Goal: Transaction & Acquisition: Purchase product/service

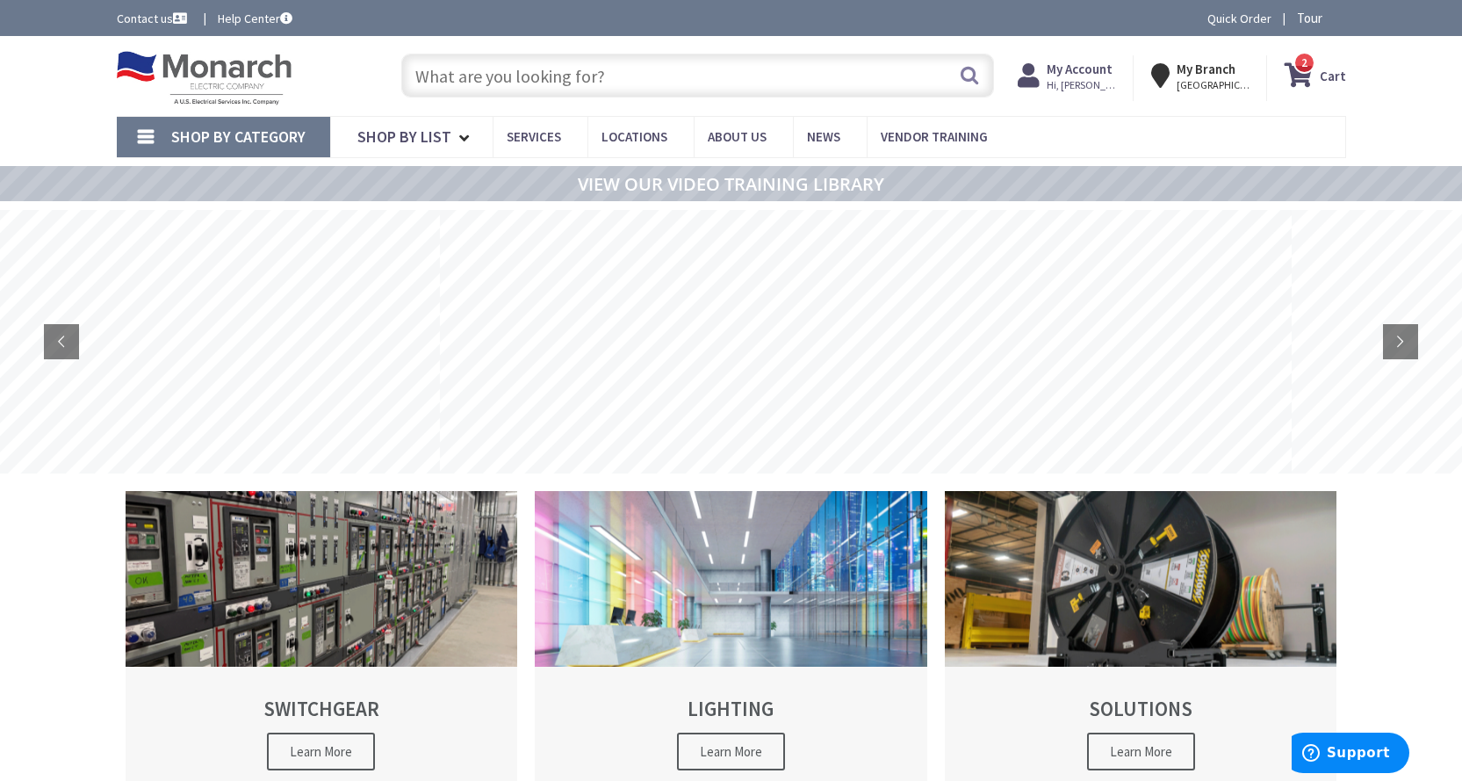
click at [591, 78] on input "text" at bounding box center [697, 76] width 593 height 44
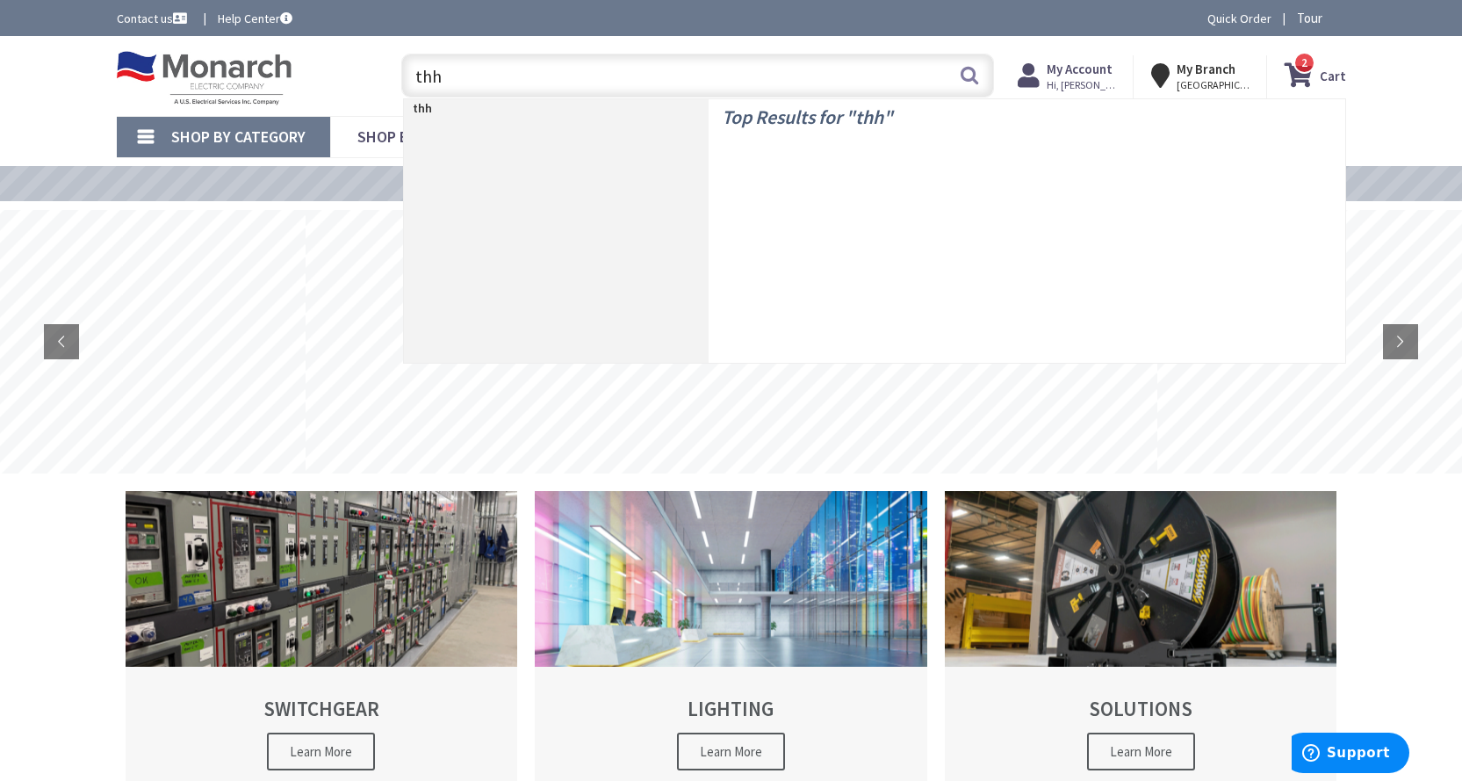
type input "thhn"
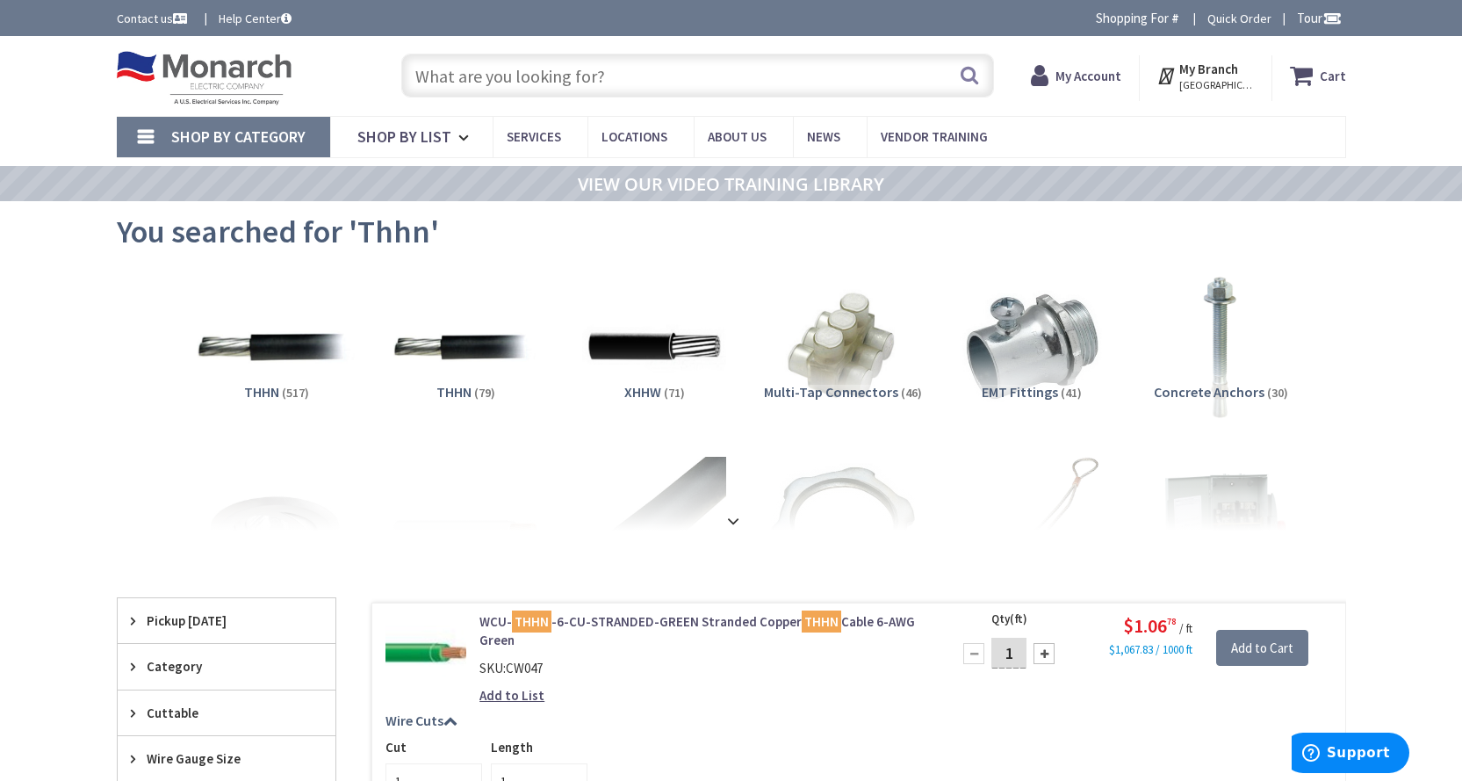
type input "[STREET_ADDRESS]"
click at [293, 359] on img at bounding box center [276, 347] width 159 height 159
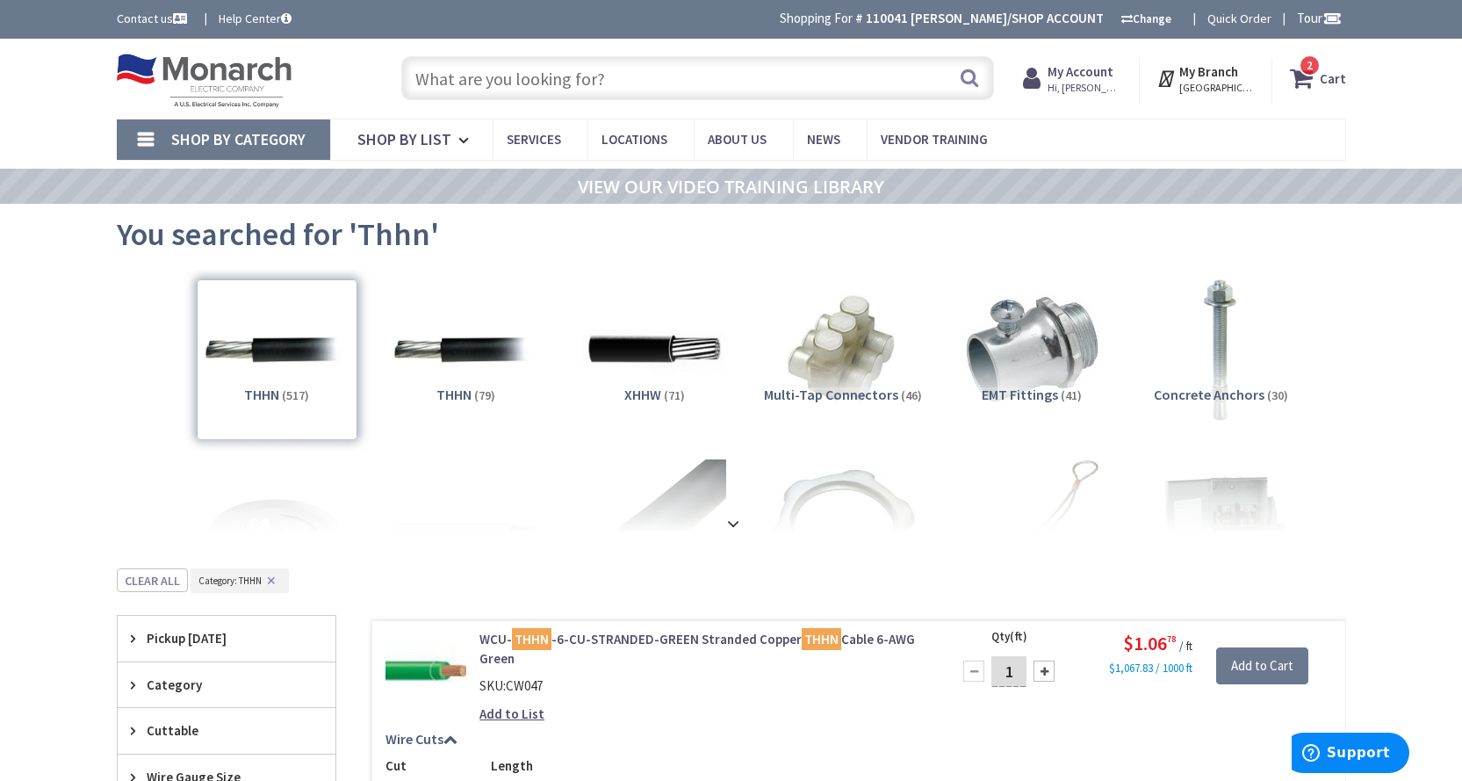
click at [572, 84] on input "text" at bounding box center [697, 78] width 593 height 44
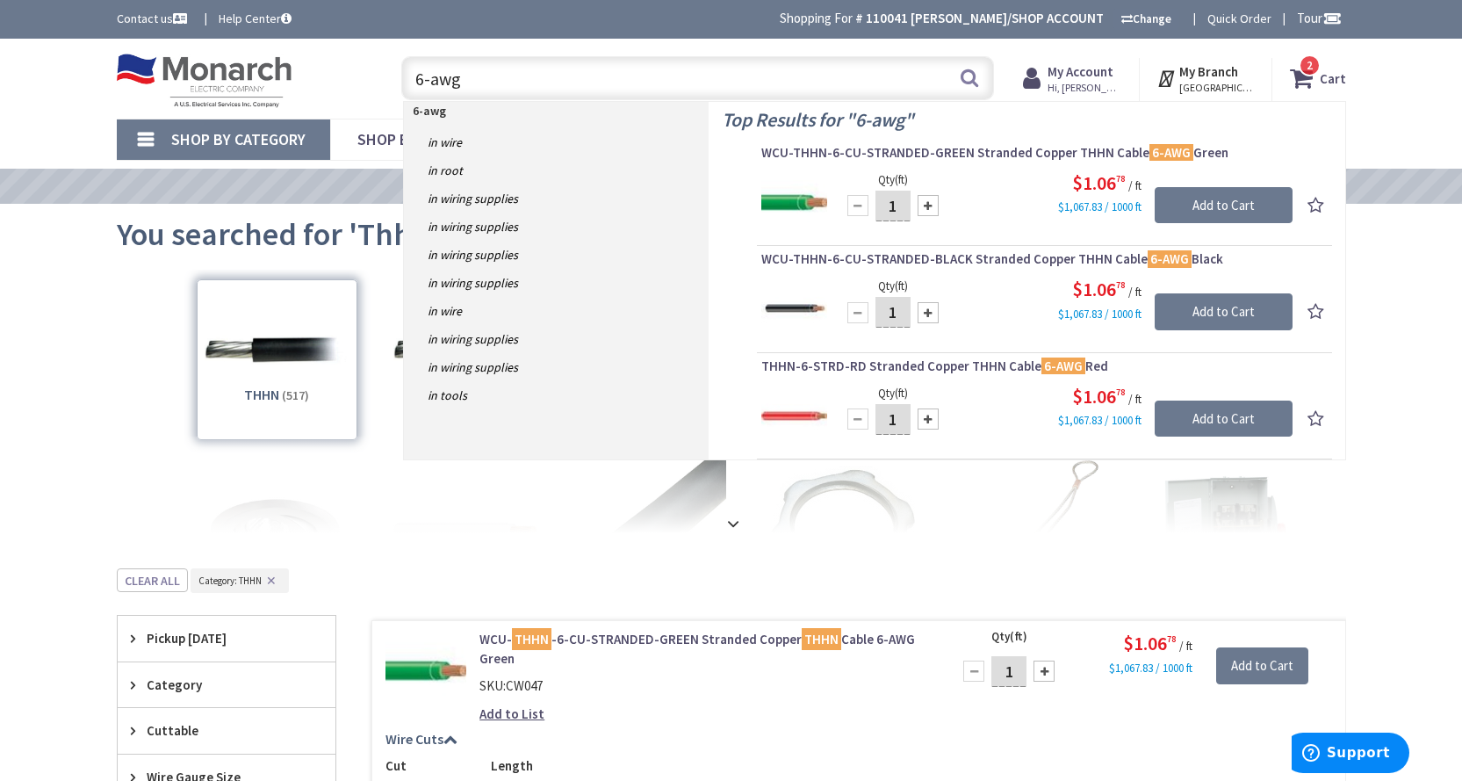
click at [421, 78] on input "6-awg" at bounding box center [697, 78] width 593 height 44
type input "10-awg"
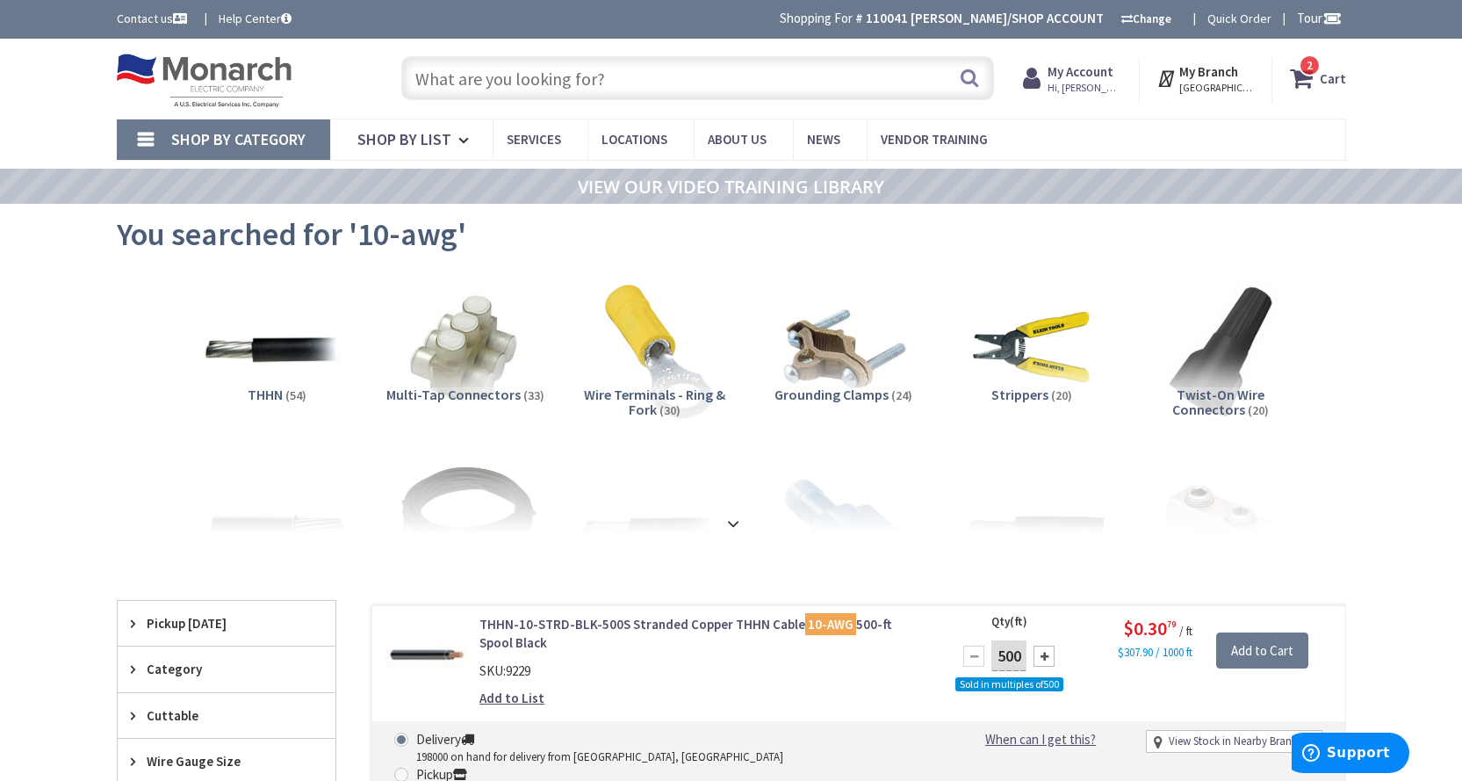
click at [651, 70] on input "text" at bounding box center [697, 78] width 593 height 44
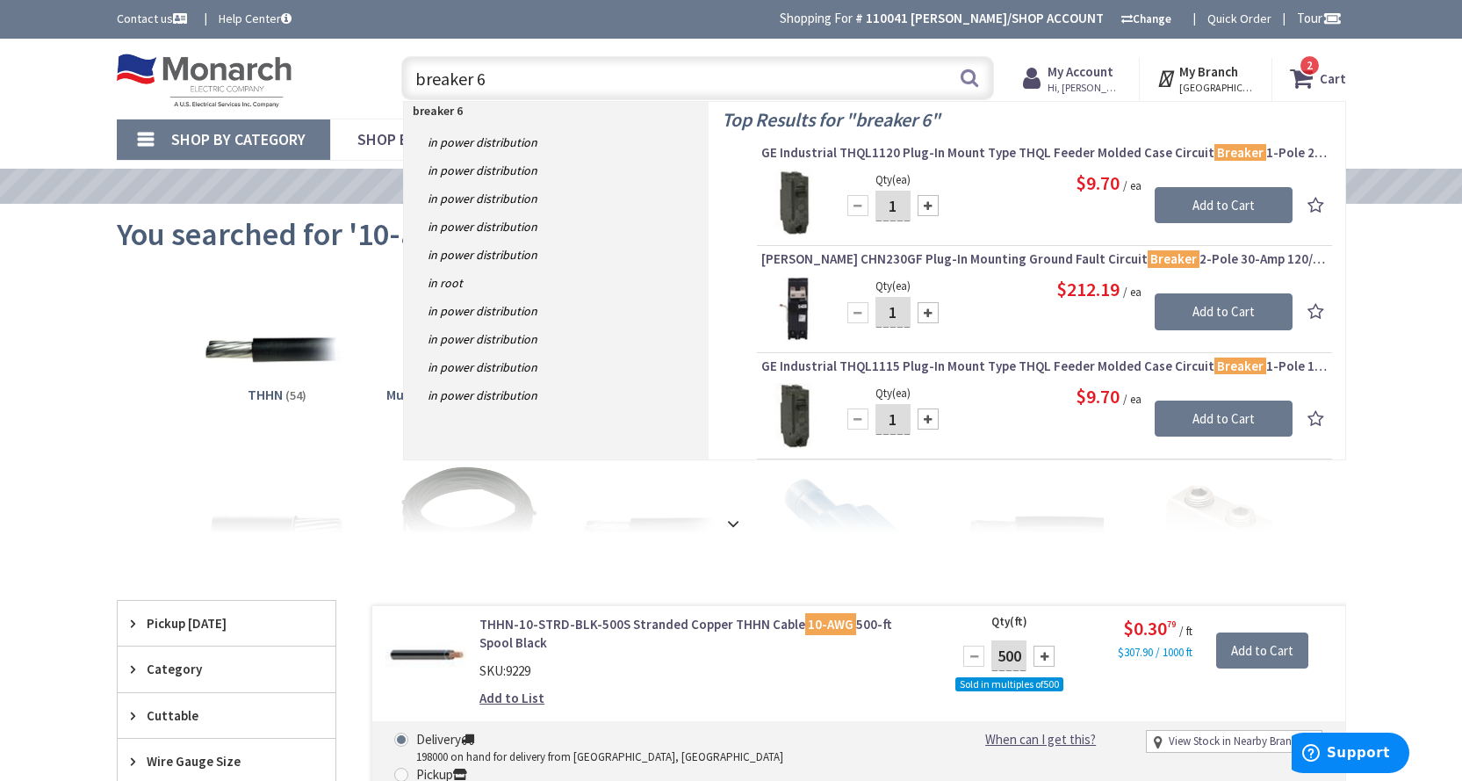
type input "breaker 60"
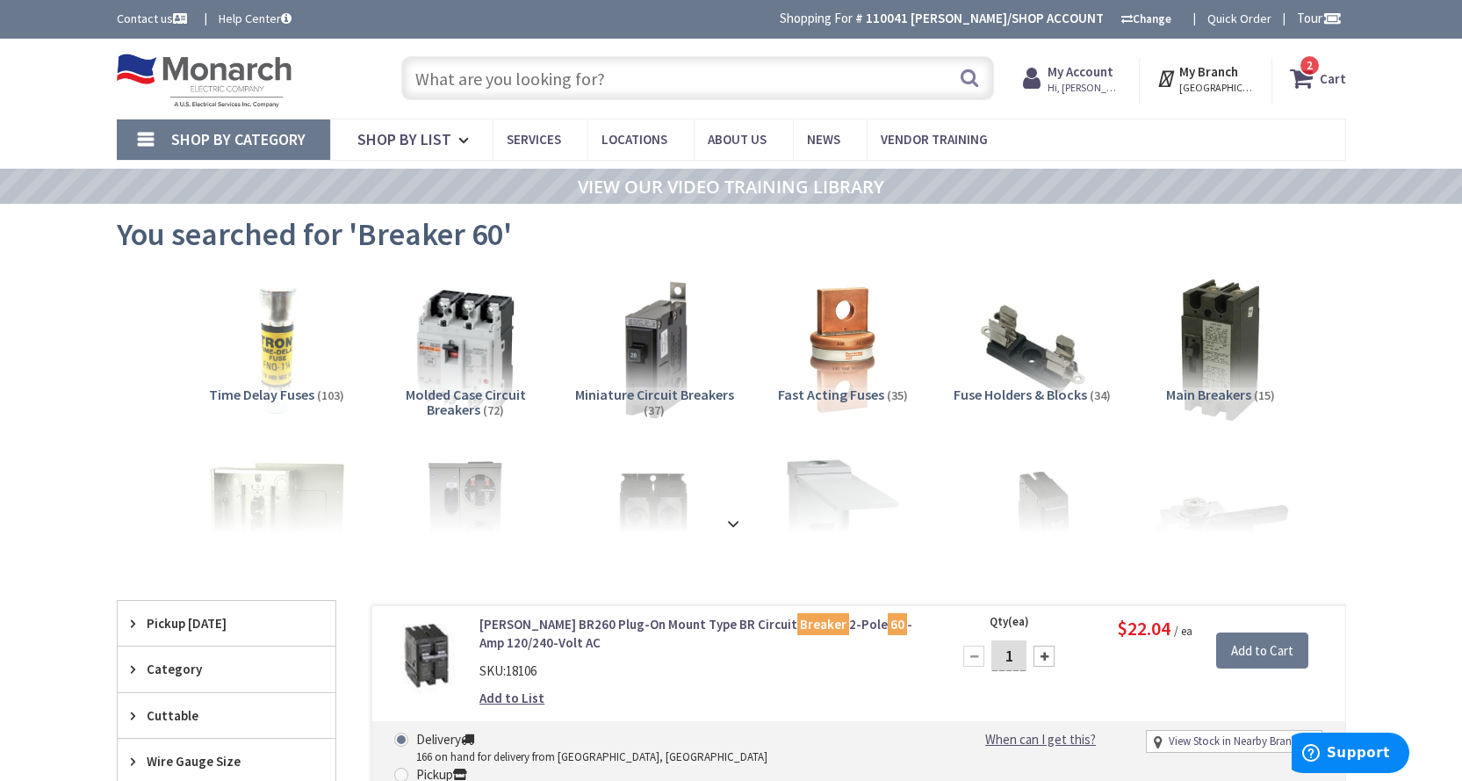
click at [541, 99] on input "text" at bounding box center [697, 78] width 593 height 44
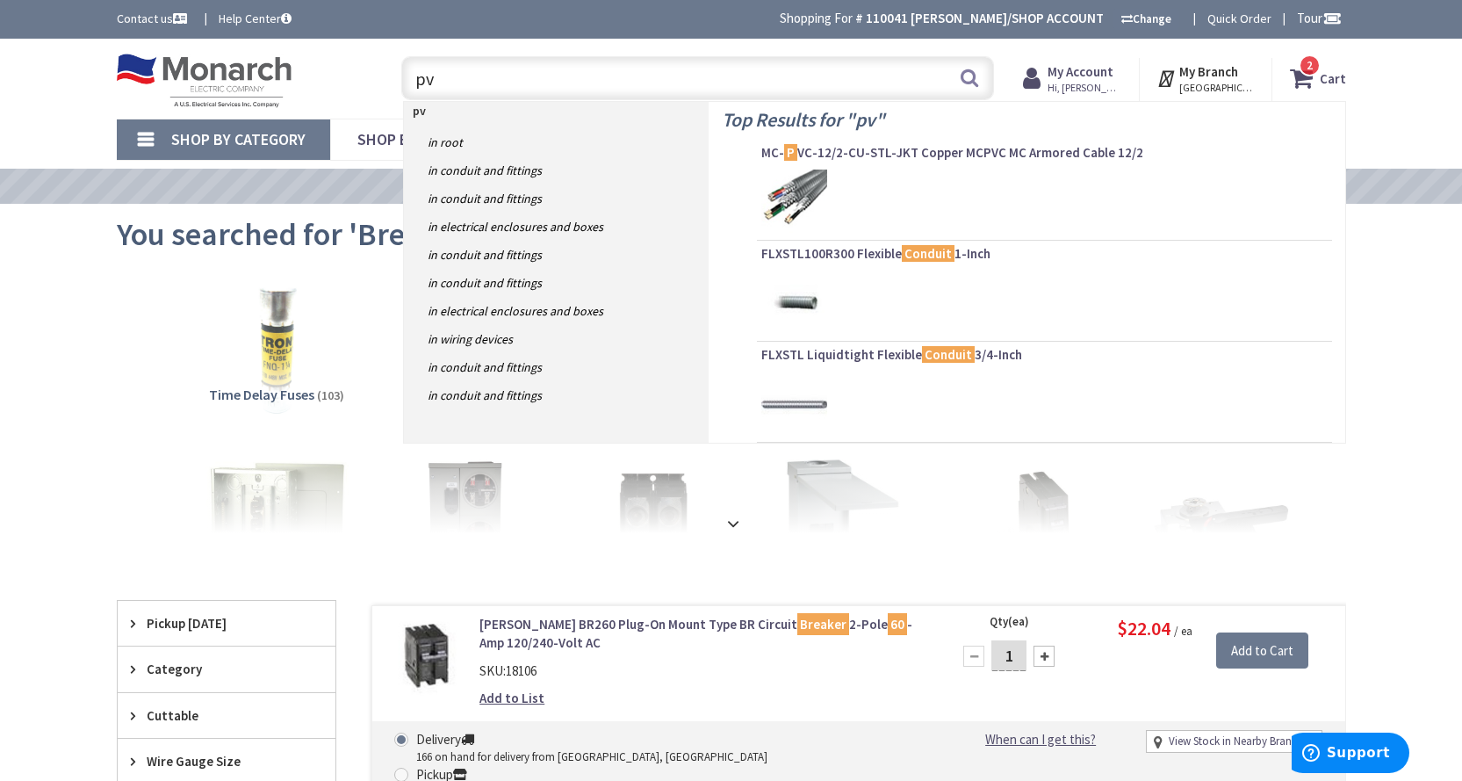
type input "pvc"
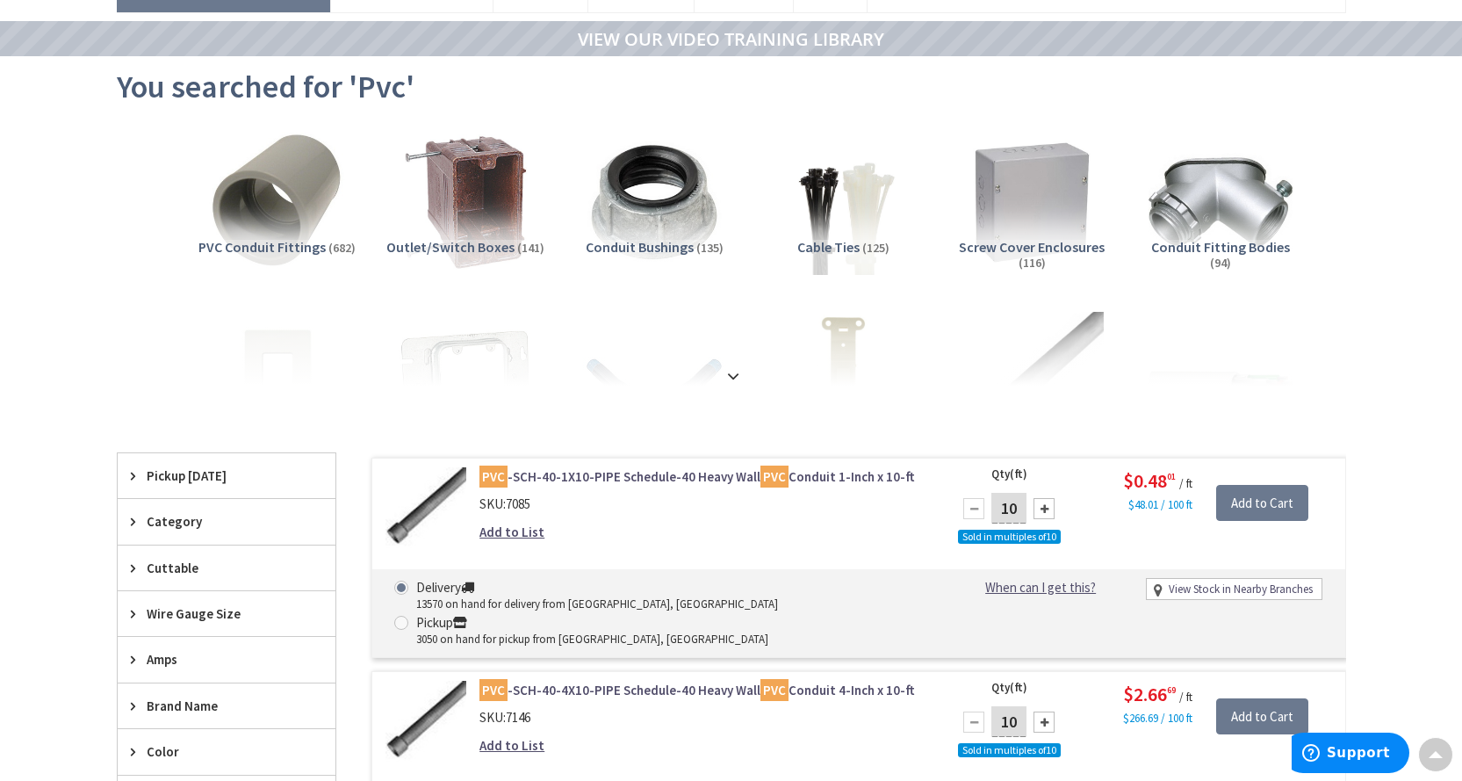
scroll to position [178, 0]
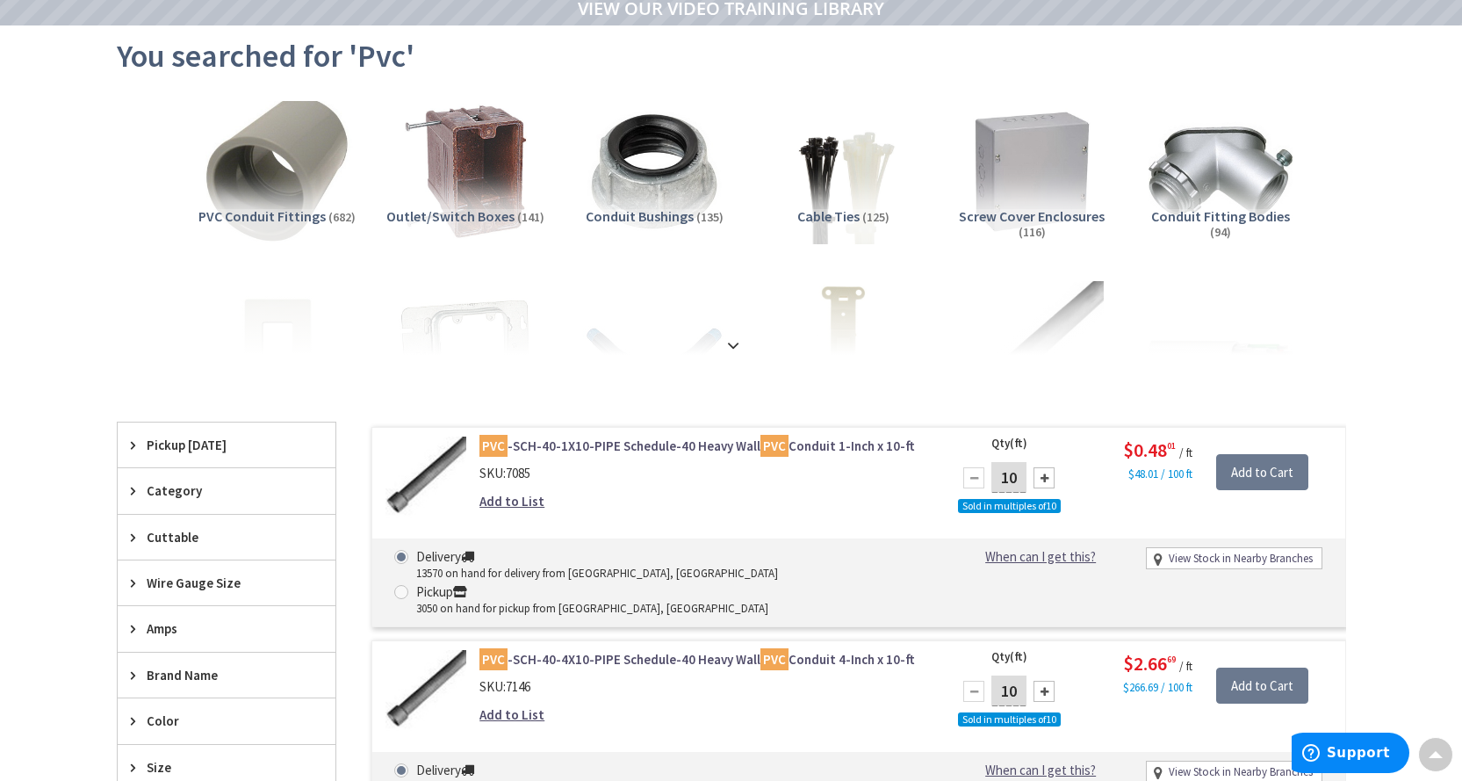
click at [306, 168] on img at bounding box center [276, 171] width 159 height 159
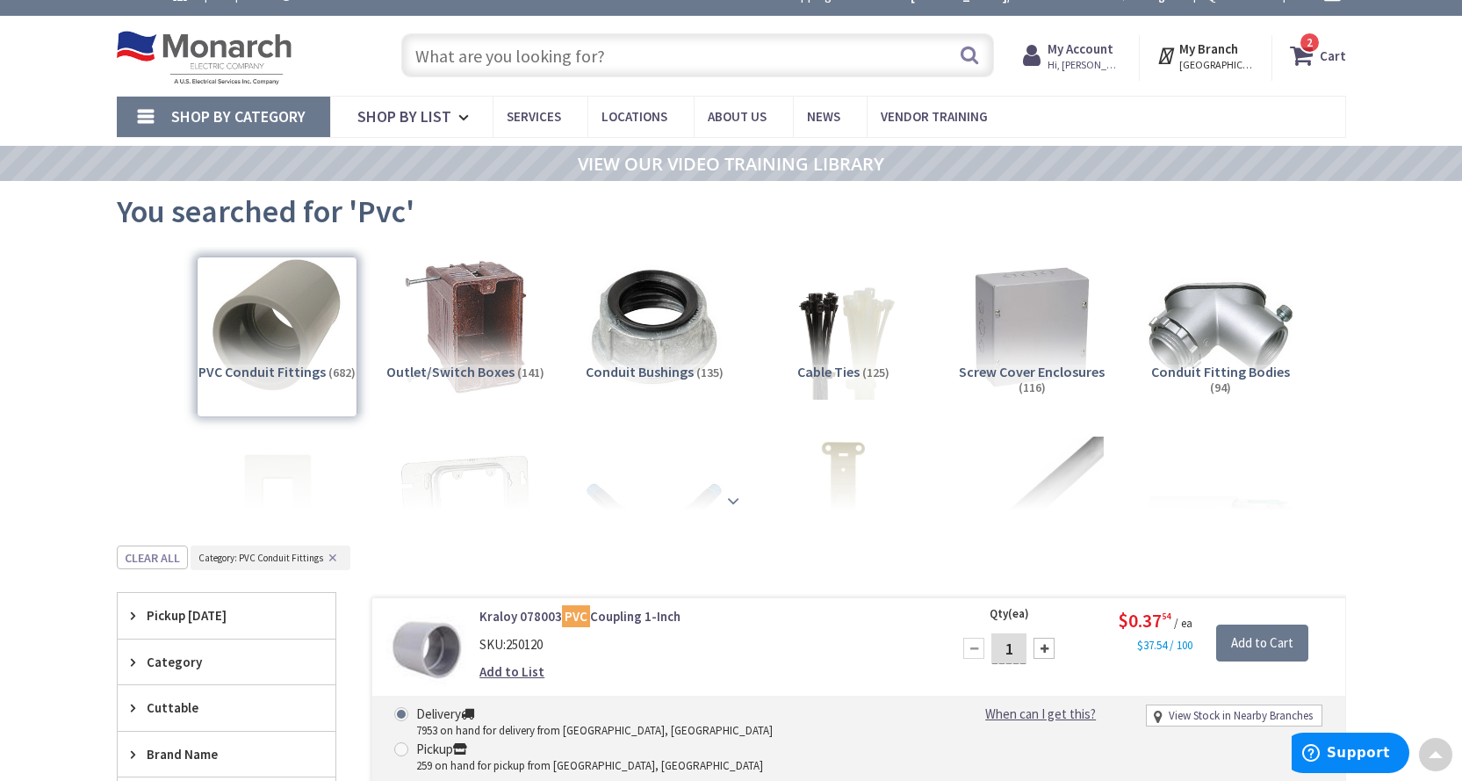
scroll to position [0, 0]
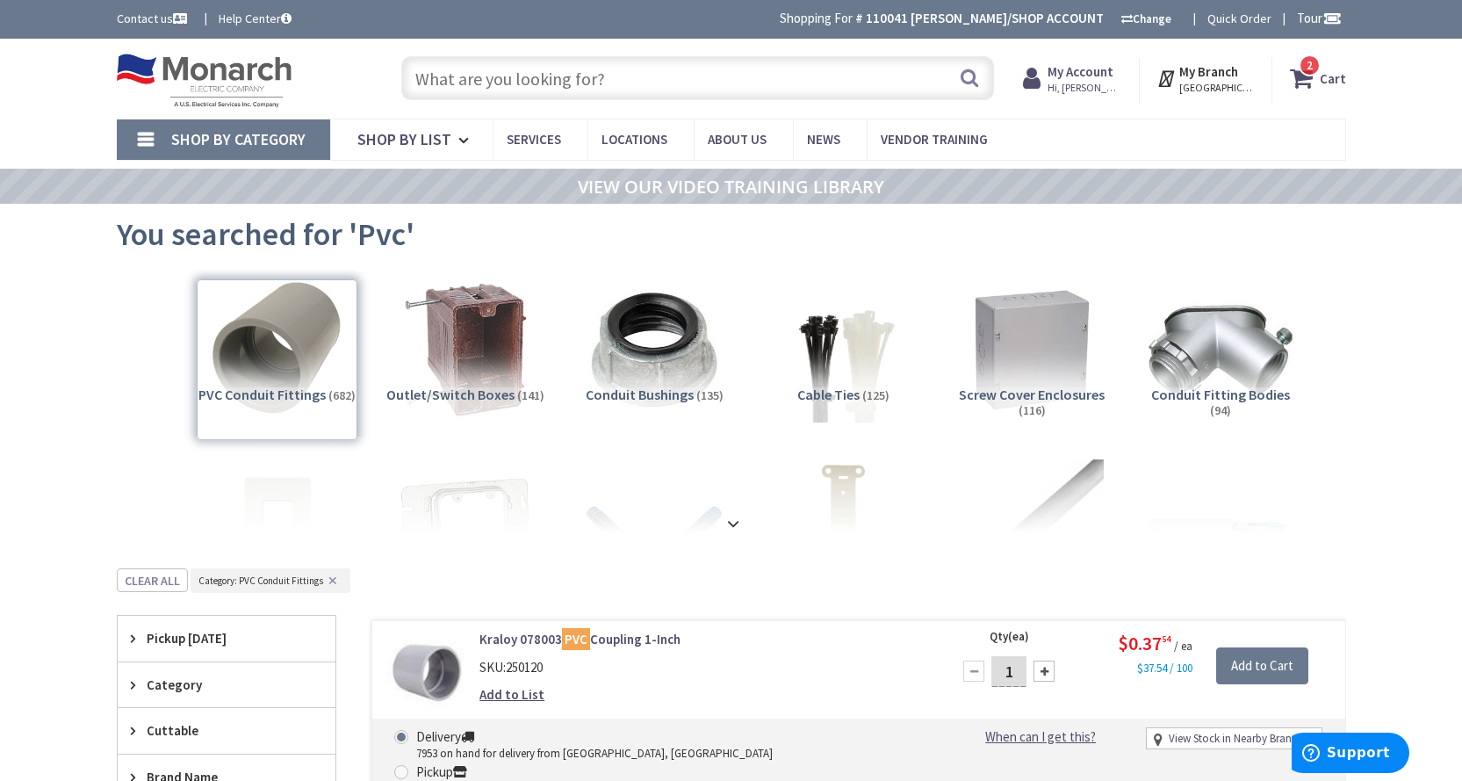
click at [537, 69] on input "text" at bounding box center [697, 78] width 593 height 44
type input "m"
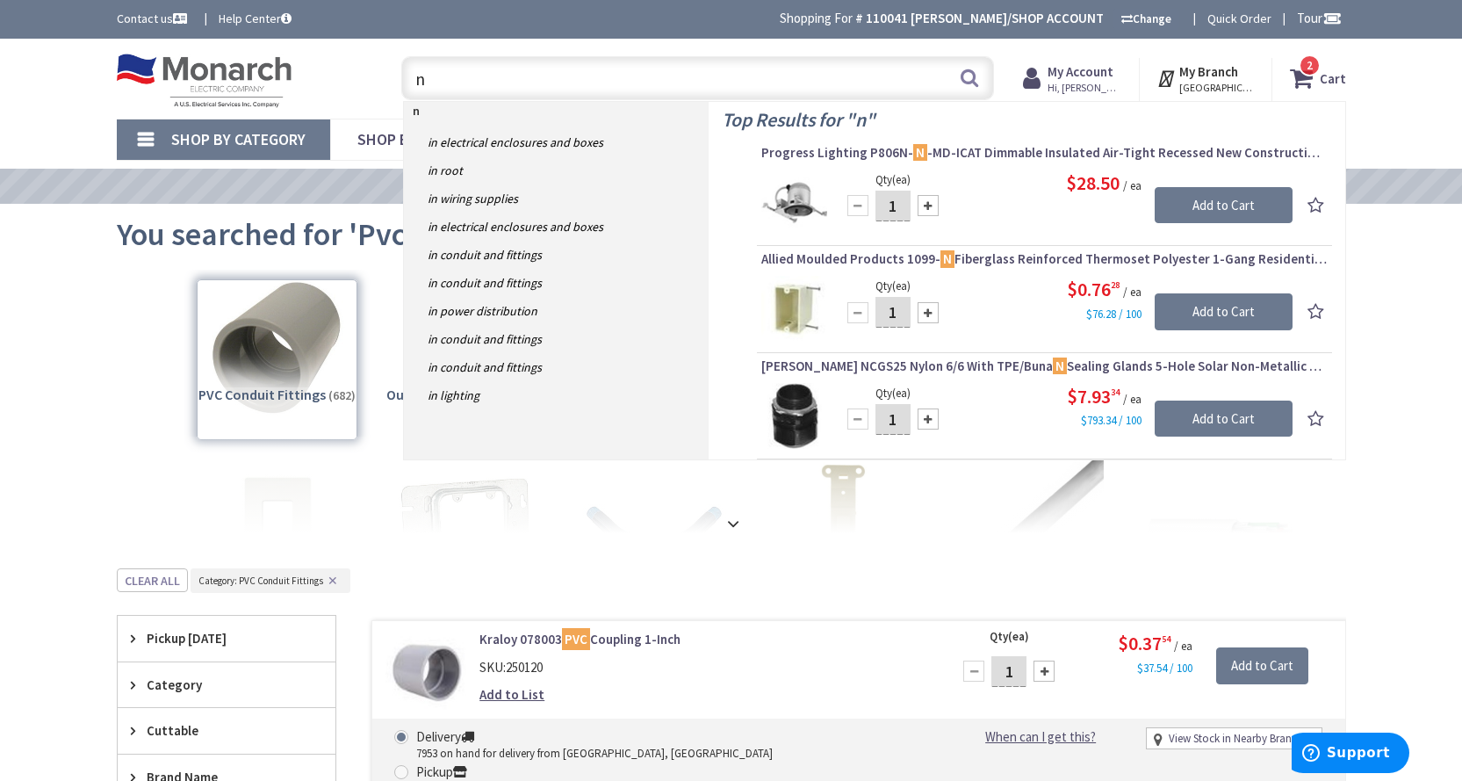
type input "n"
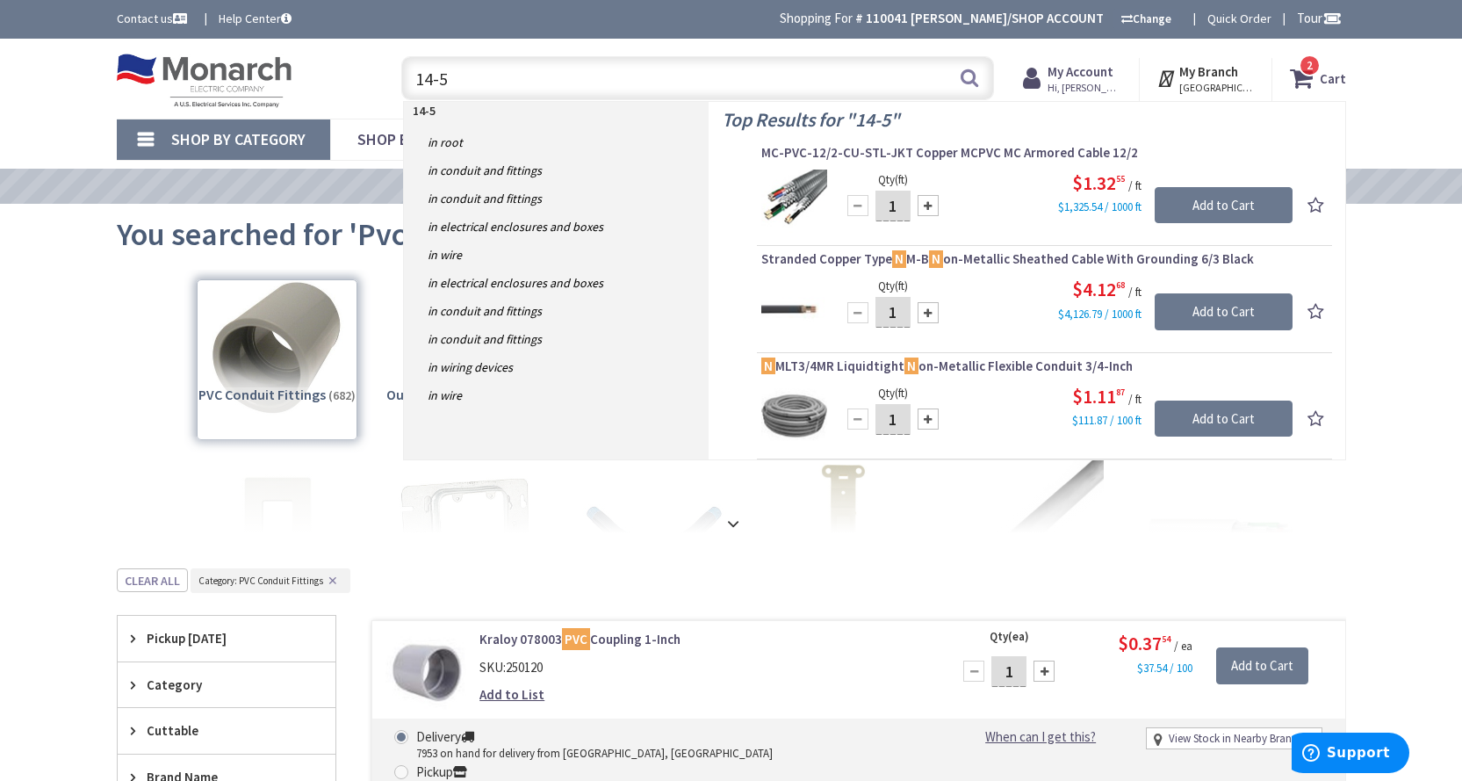
type input "14-50"
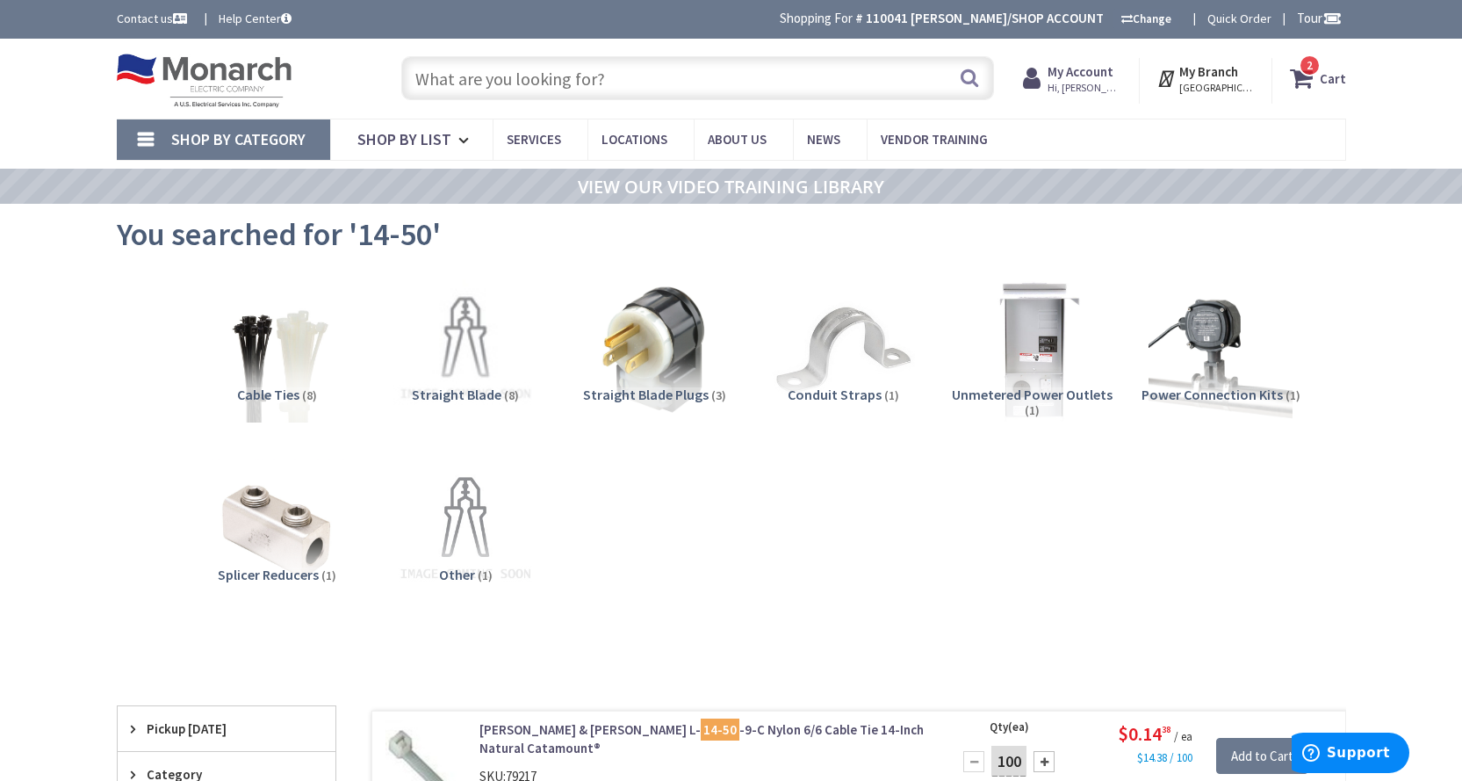
click at [1032, 323] on img at bounding box center [1031, 349] width 159 height 159
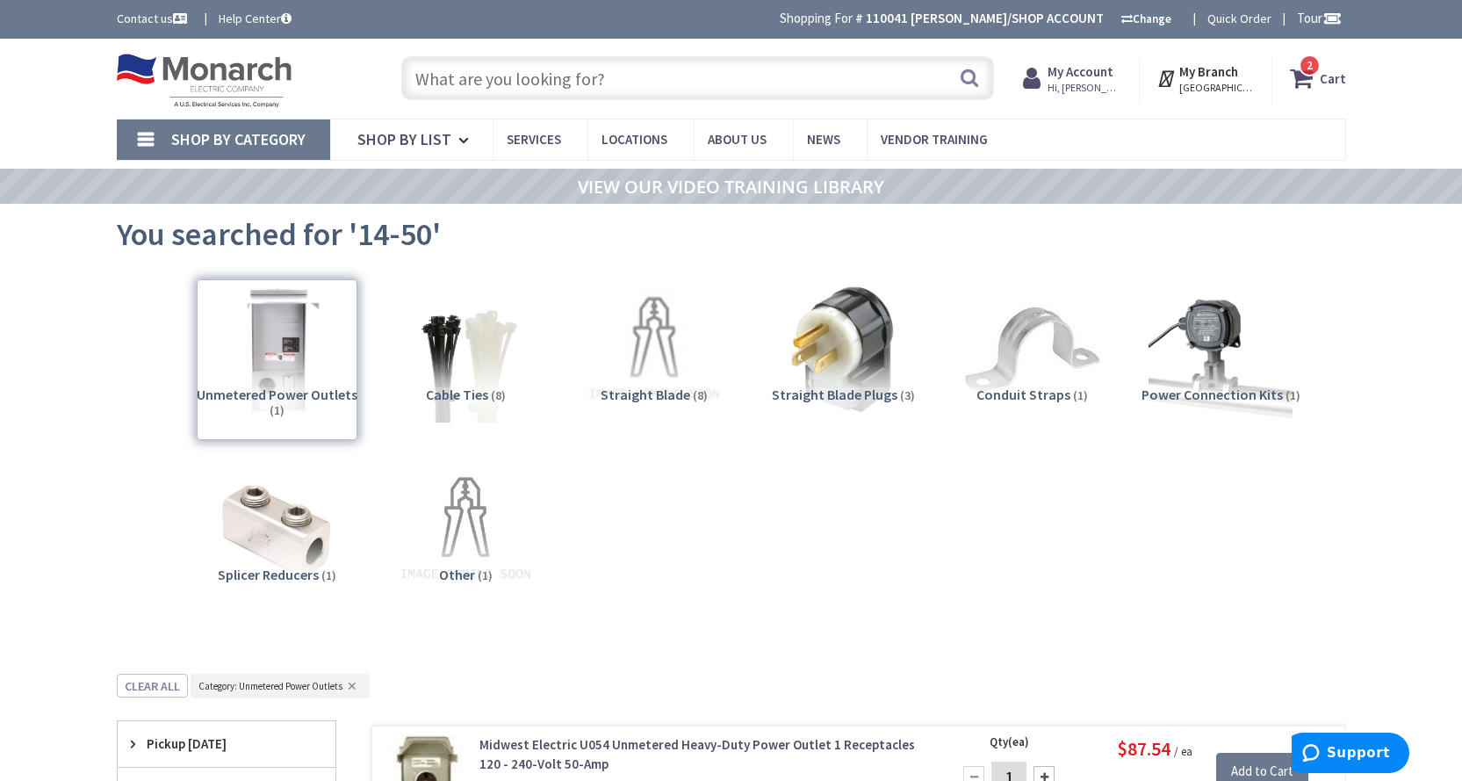
click at [552, 71] on input "text" at bounding box center [697, 78] width 593 height 44
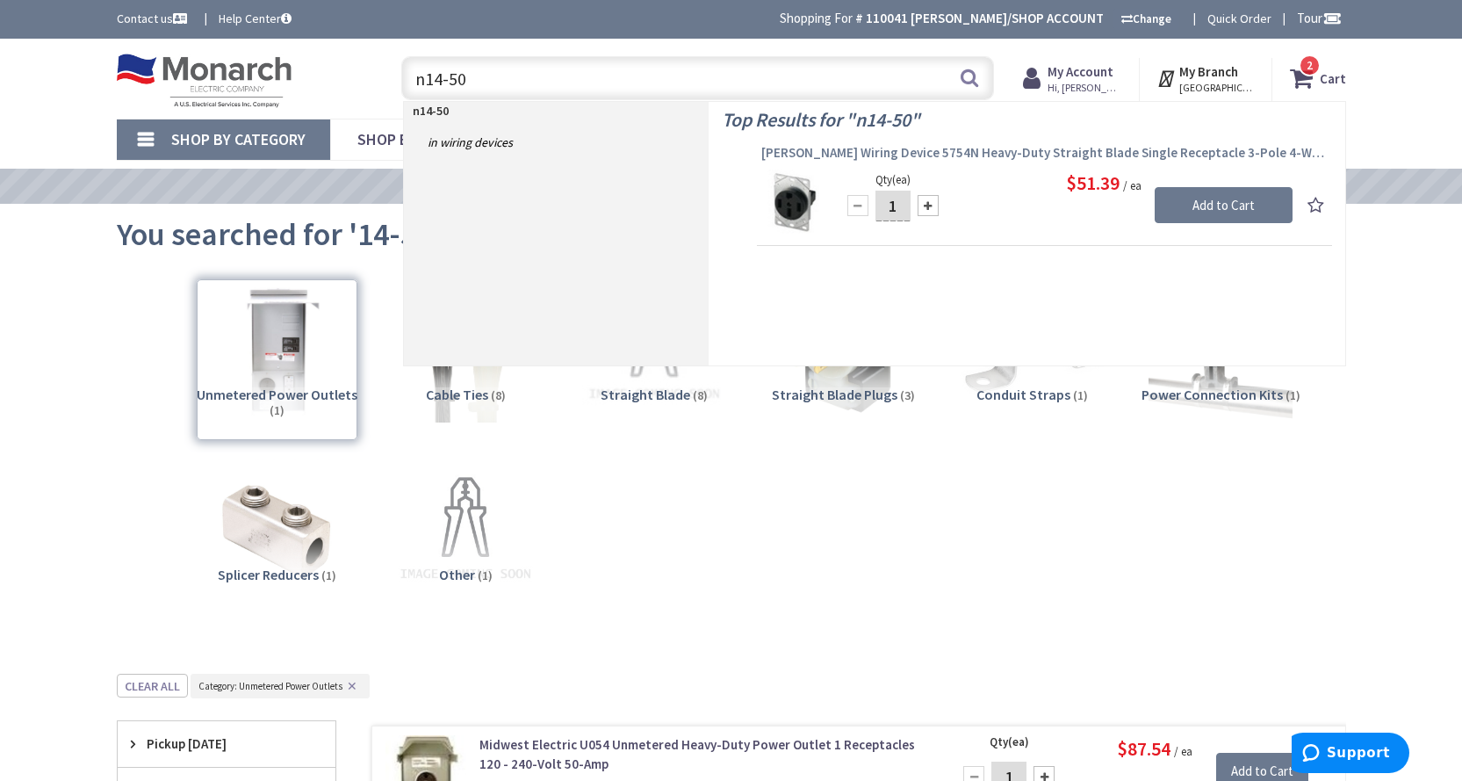
type input "n14-50"
click at [827, 157] on span "Cooper Wiring Device 5754N Heavy-Duty Straight Blade Single Receptacle 3-Pole 4…" at bounding box center [1044, 153] width 566 height 18
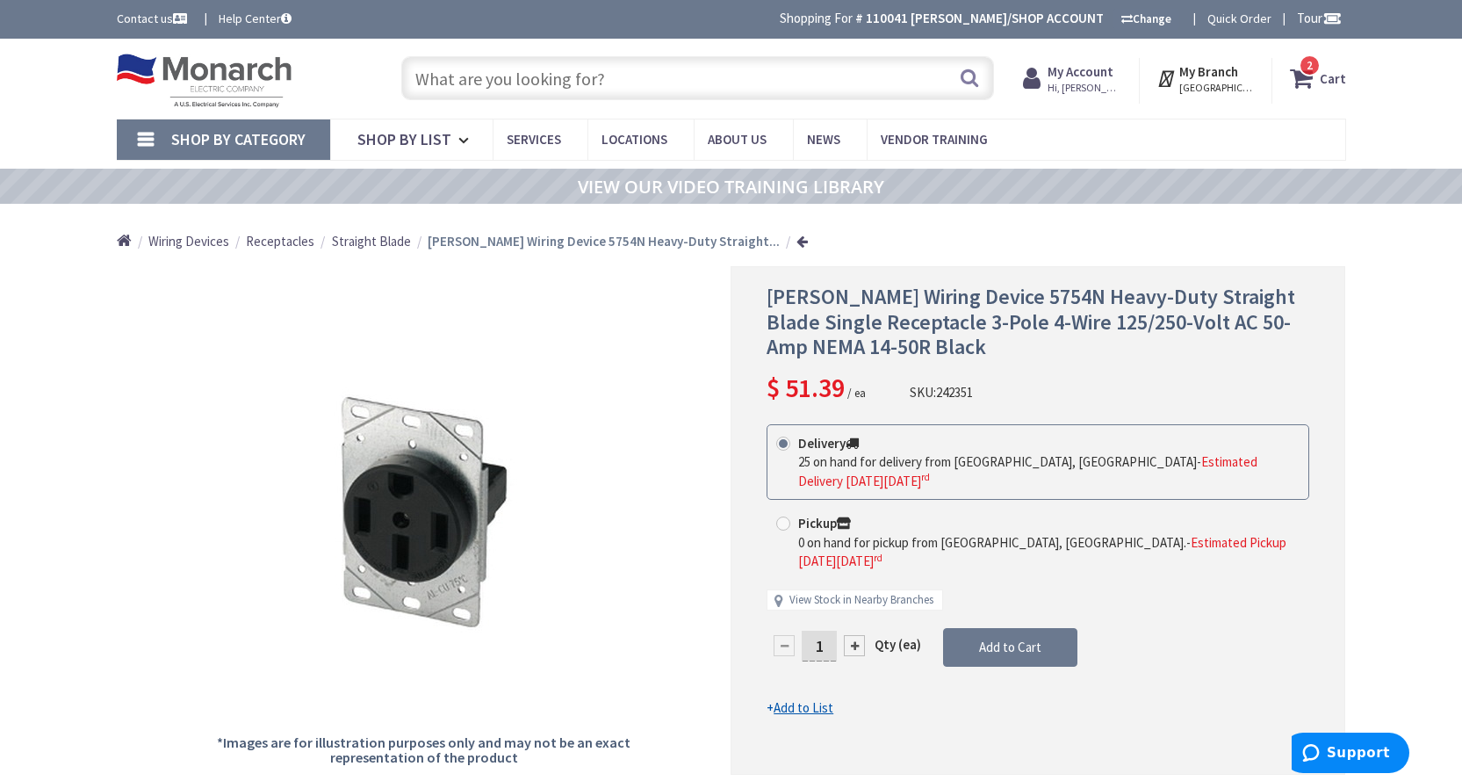
drag, startPoint x: 640, startPoint y: 77, endPoint x: 530, endPoint y: 83, distance: 109.9
click at [530, 83] on input "text" at bounding box center [697, 78] width 593 height 44
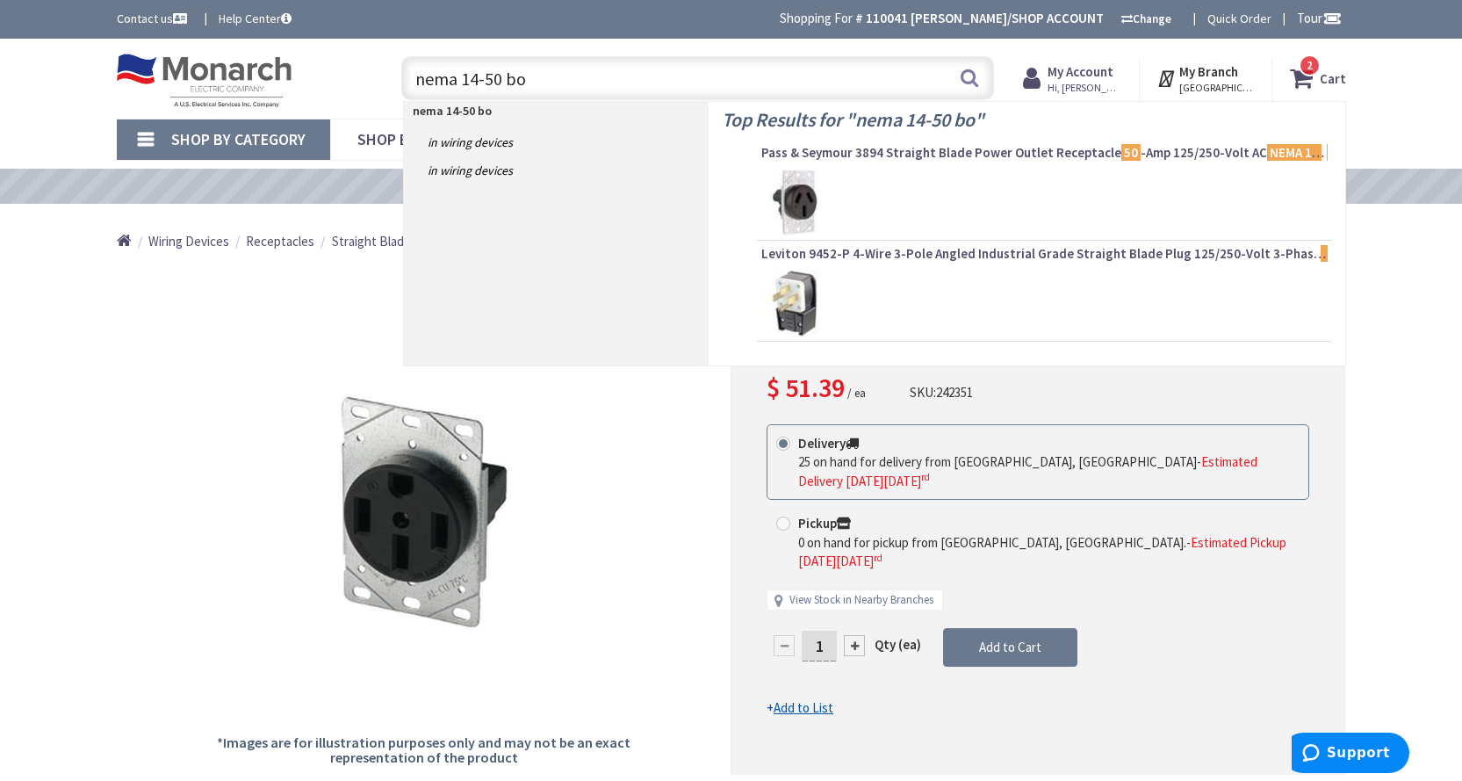
type input "nema 14-50 box"
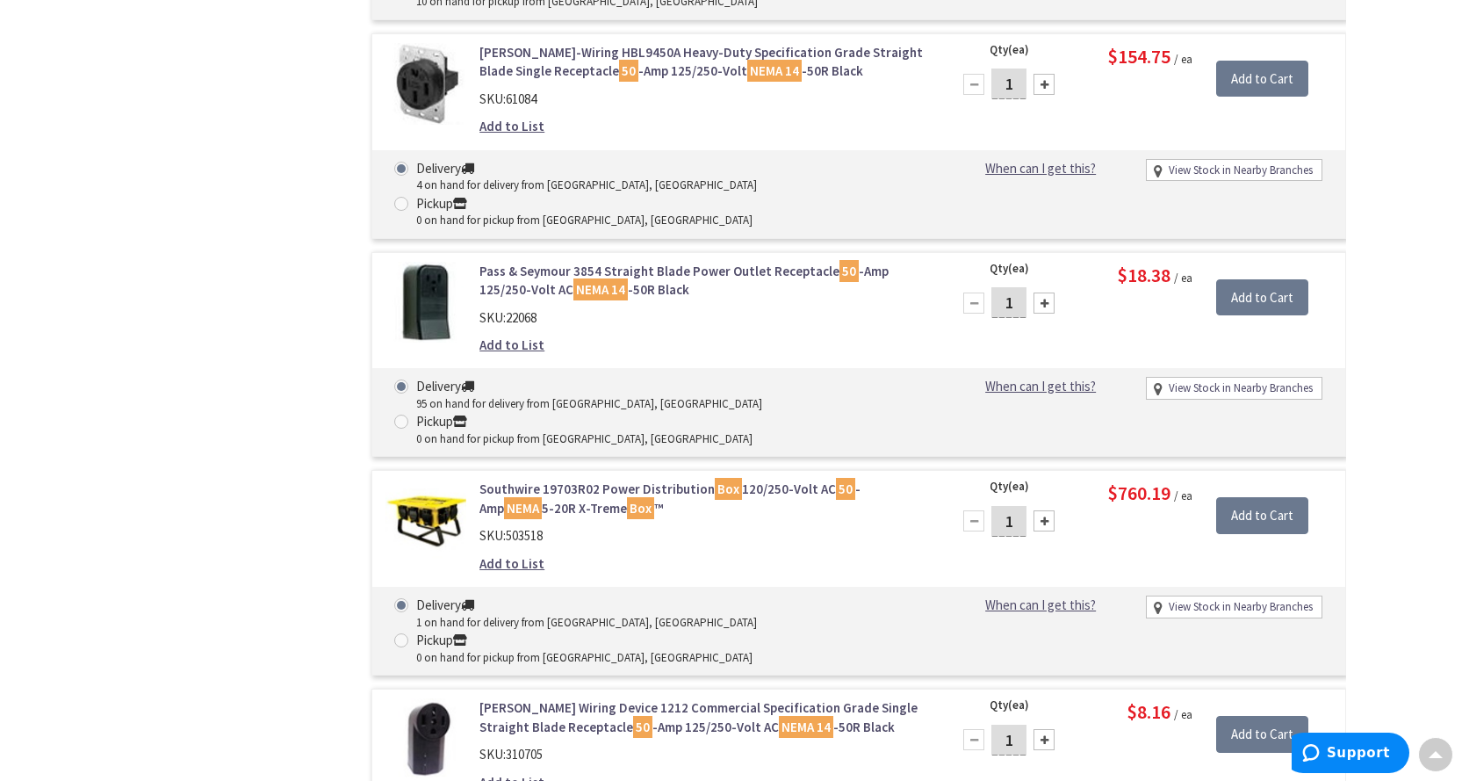
scroll to position [2637, 0]
